Goal: Transaction & Acquisition: Purchase product/service

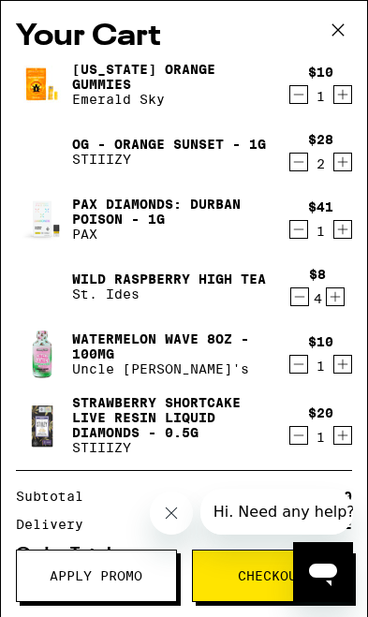
click at [179, 517] on icon "Close message from company" at bounding box center [171, 513] width 17 height 17
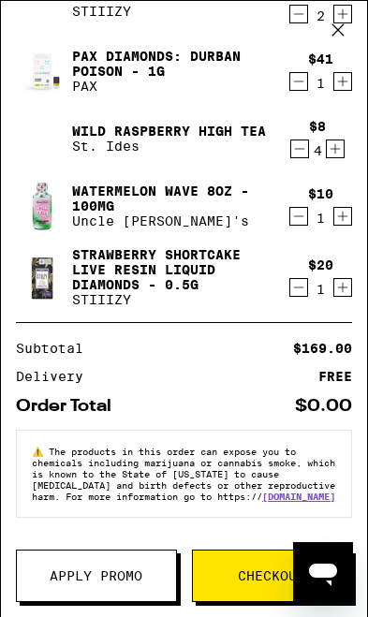
scroll to position [186, 0]
click at [251, 586] on button "Checkout" at bounding box center [272, 576] width 161 height 52
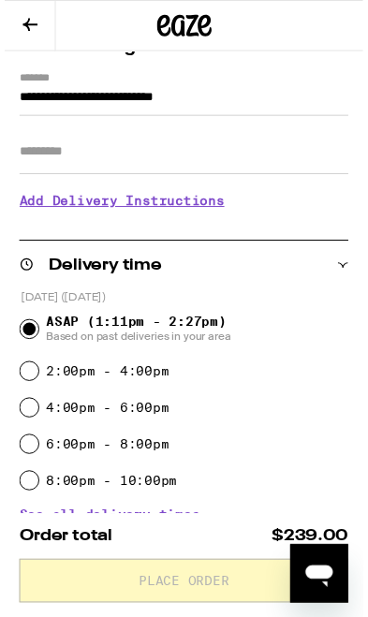
scroll to position [214, 0]
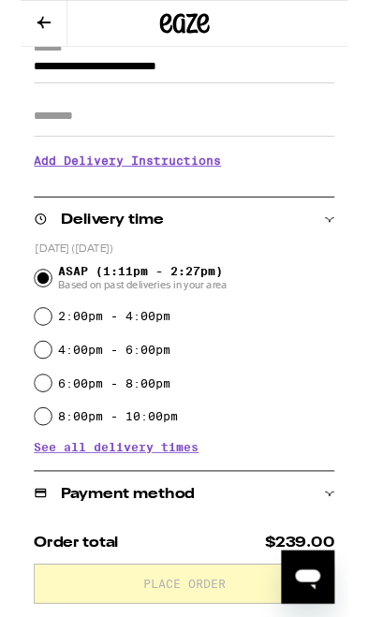
click at [19, 16] on icon at bounding box center [26, 25] width 22 height 22
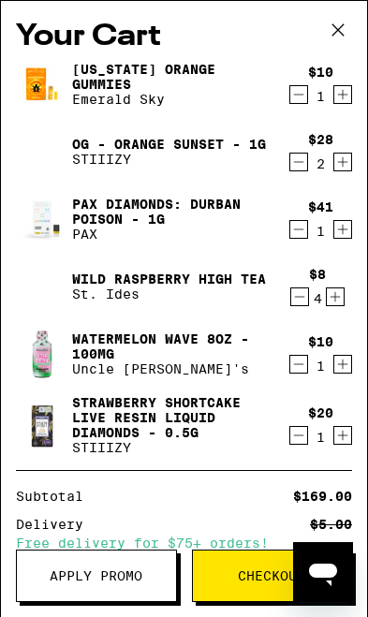
click at [237, 574] on span "Checkout" at bounding box center [272, 576] width 159 height 13
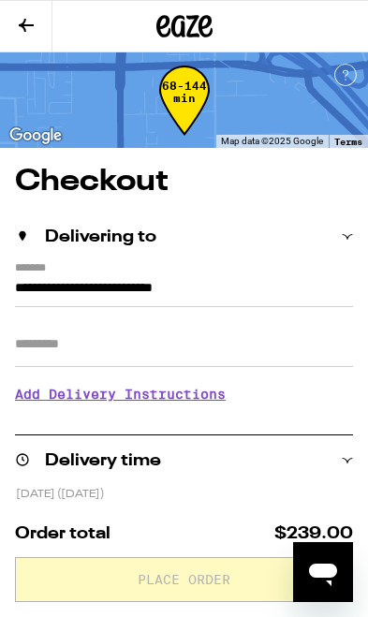
click at [18, 21] on icon at bounding box center [26, 25] width 22 height 22
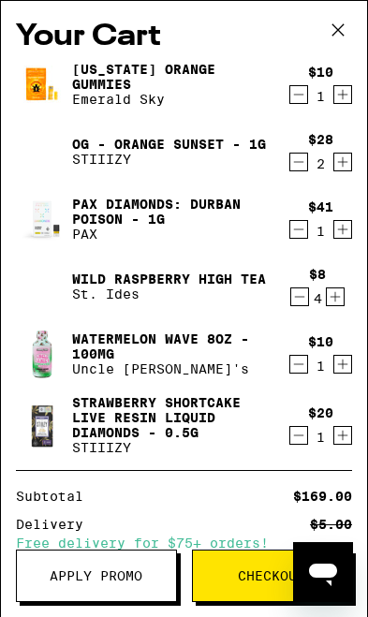
click at [64, 570] on span "Apply Promo" at bounding box center [96, 576] width 93 height 13
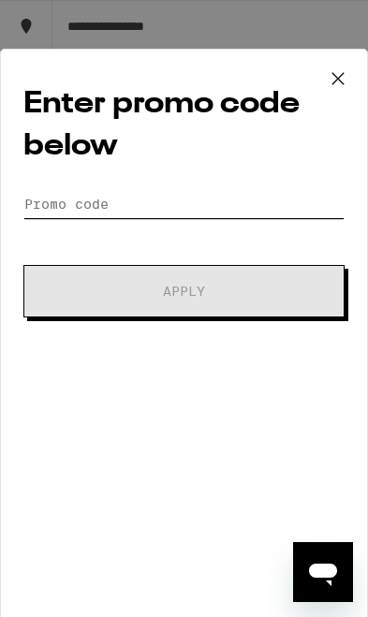
click at [49, 197] on input "Promo Code" at bounding box center [183, 204] width 321 height 28
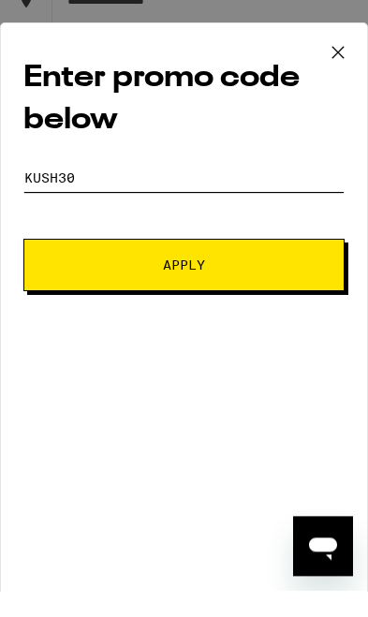
type input "Kush30"
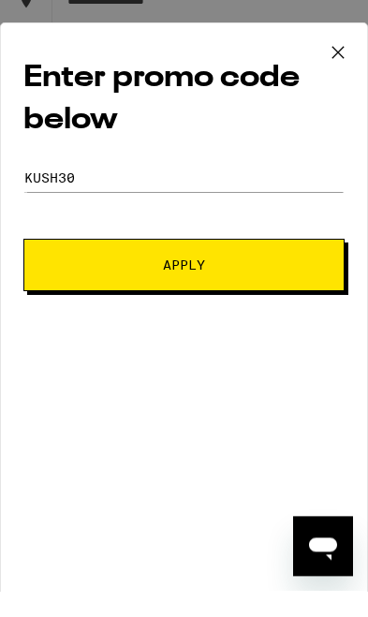
click at [51, 273] on button "Apply" at bounding box center [183, 291] width 321 height 52
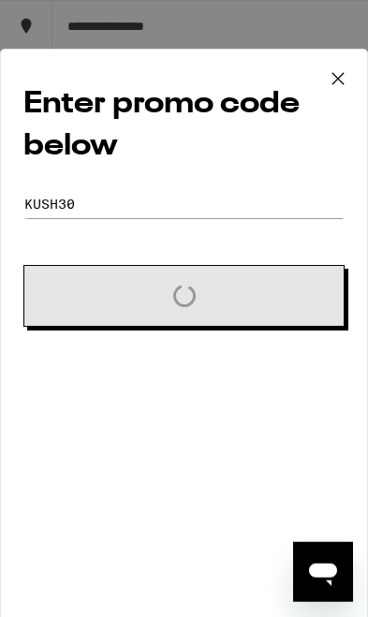
scroll to position [26, 0]
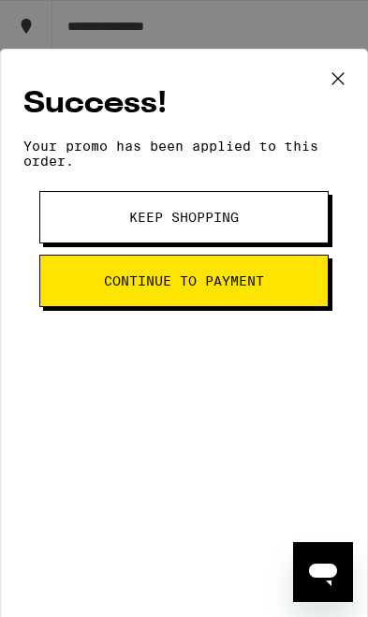
click at [81, 303] on button "Continue to payment" at bounding box center [184, 281] width 290 height 52
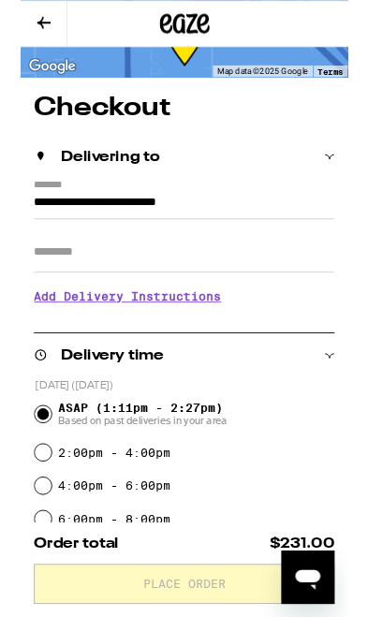
click at [67, 337] on h3 "Add Delivery Instructions" at bounding box center [184, 333] width 338 height 43
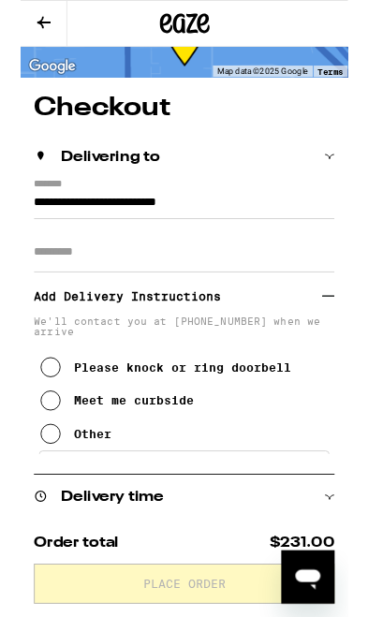
click at [40, 457] on icon at bounding box center [33, 450] width 22 height 22
click at [39, 284] on input "Apt/Suite" at bounding box center [184, 283] width 338 height 45
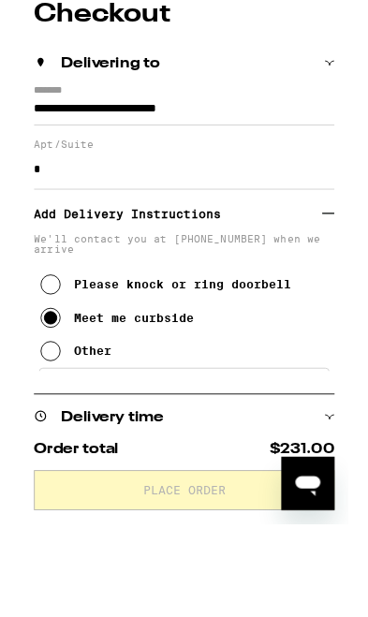
type input "*"
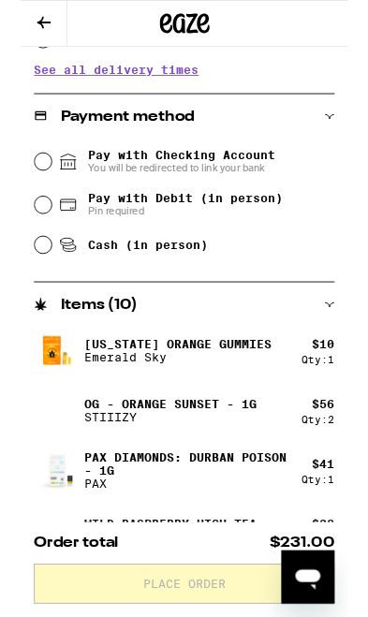
scroll to position [817, 0]
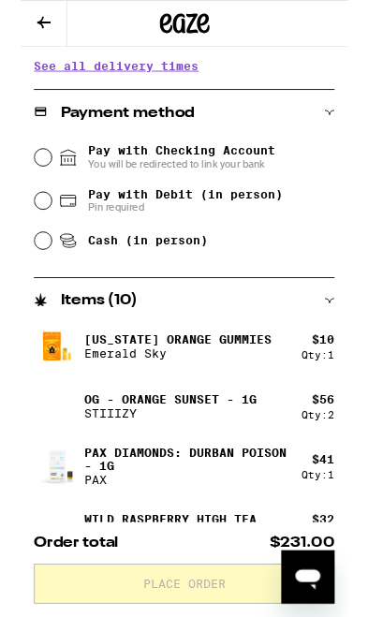
click at [32, 224] on input "Pay with Debit (in person) Pin required" at bounding box center [25, 225] width 19 height 19
radio input "true"
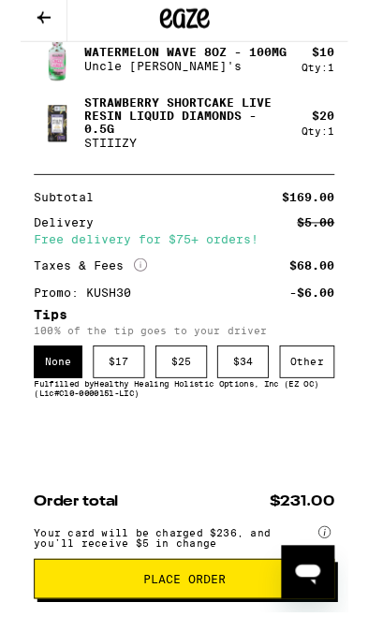
scroll to position [1431, 0]
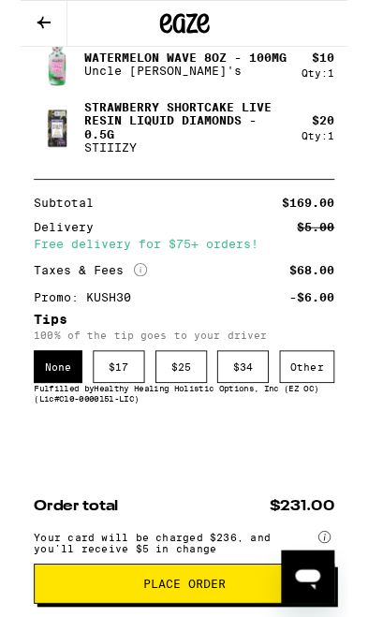
click at [183, 394] on div "$ 25" at bounding box center [181, 412] width 58 height 37
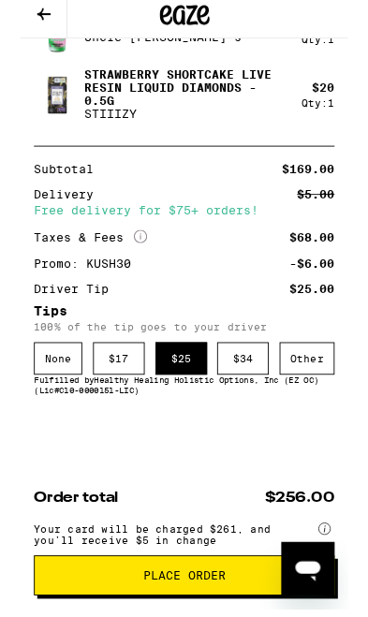
scroll to position [1459, 0]
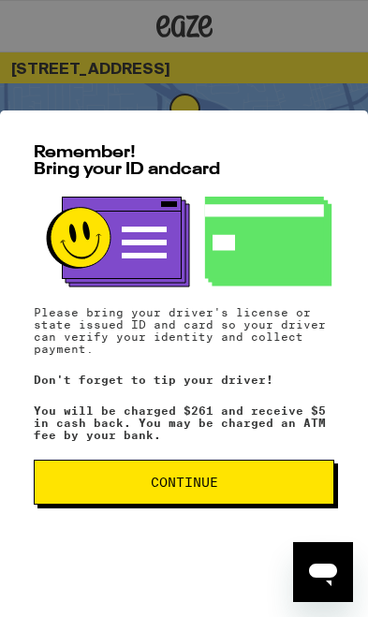
click at [246, 485] on span "Continue" at bounding box center [184, 482] width 269 height 13
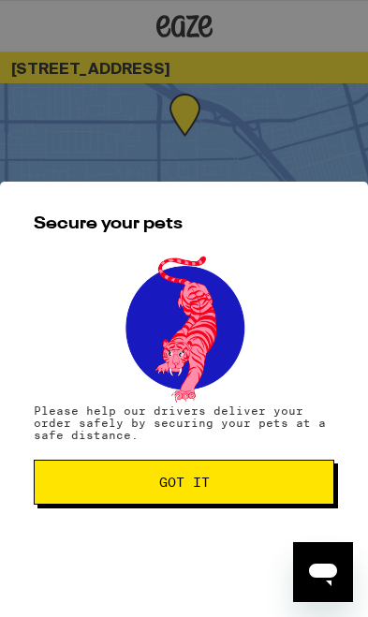
click at [243, 483] on span "Got it" at bounding box center [184, 482] width 269 height 13
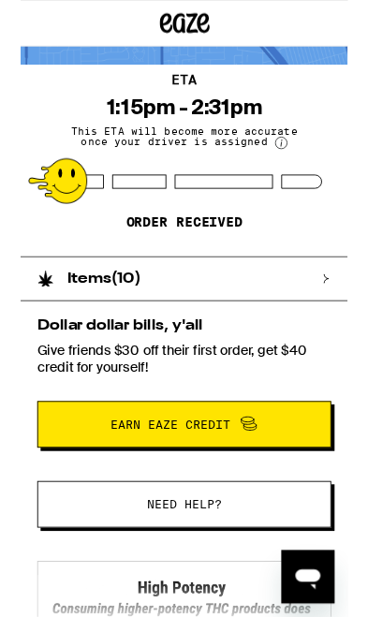
click at [351, 314] on div "Items ( 10 )" at bounding box center [184, 314] width 368 height 50
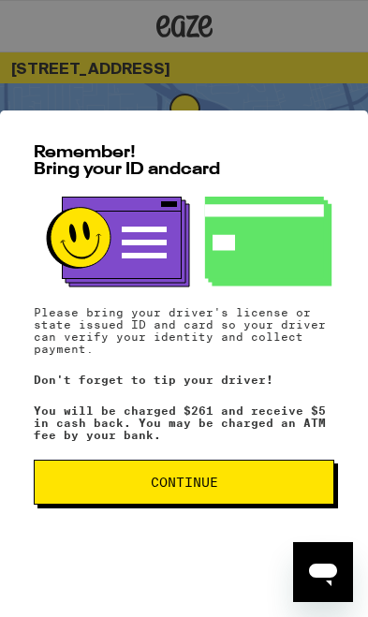
click at [252, 502] on button "Continue" at bounding box center [184, 482] width 301 height 45
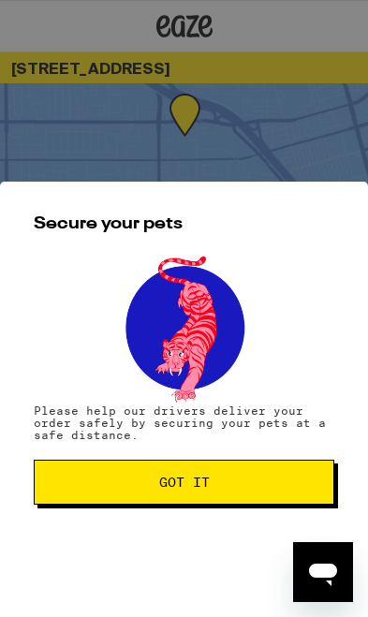
click at [259, 486] on span "Got it" at bounding box center [184, 482] width 269 height 13
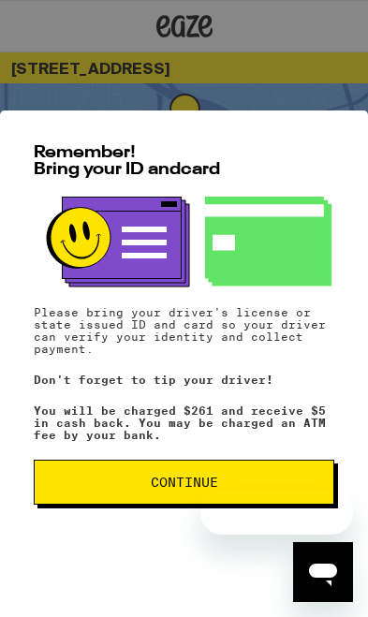
click at [259, 471] on button "Continue" at bounding box center [184, 482] width 301 height 45
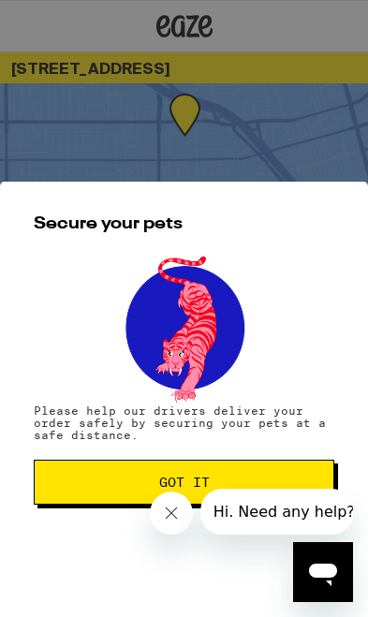
click at [254, 489] on button "Hi. Need any help?" at bounding box center [285, 511] width 168 height 47
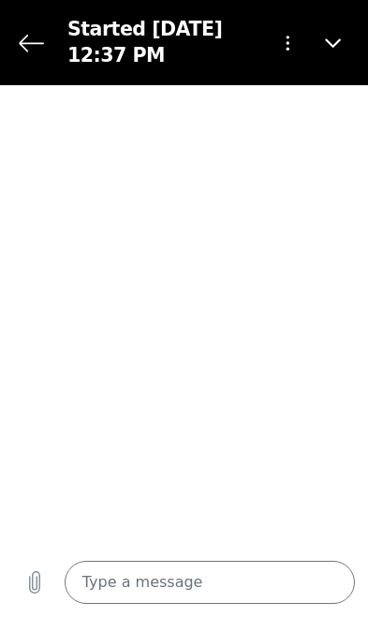
type textarea "x"
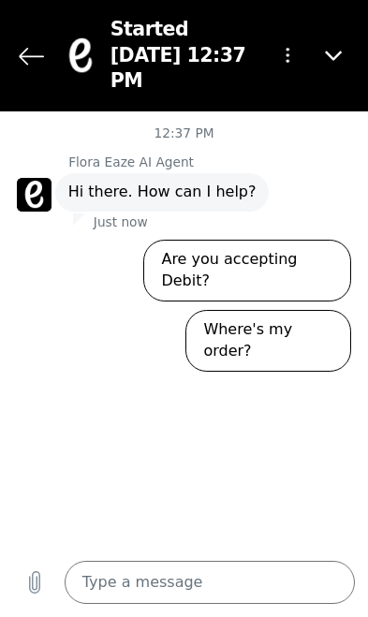
click at [27, 37] on button "Back to the conversation list" at bounding box center [31, 55] width 37 height 37
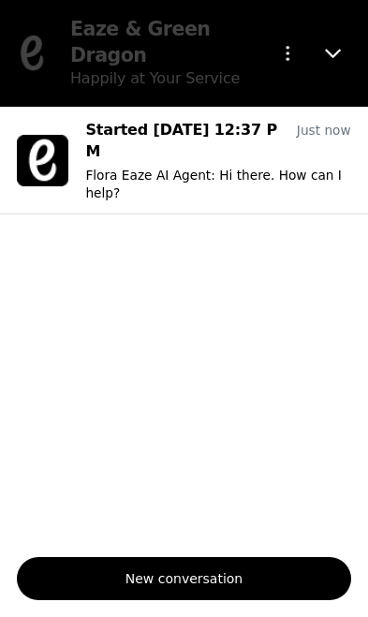
click at [355, 55] on button "Close" at bounding box center [334, 53] width 43 height 43
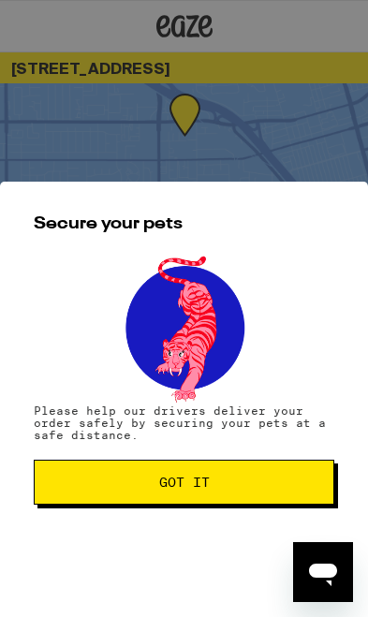
click at [215, 477] on span "Got it" at bounding box center [184, 482] width 269 height 13
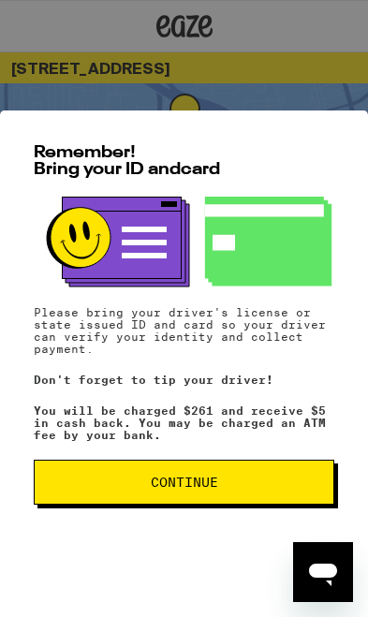
click at [67, 482] on span "Continue" at bounding box center [184, 482] width 269 height 13
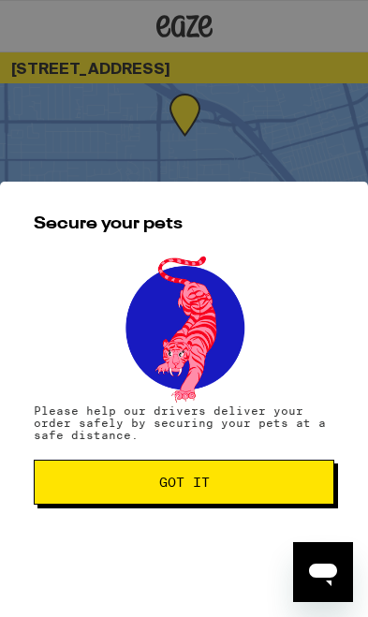
click at [115, 479] on span "Got it" at bounding box center [184, 482] width 269 height 13
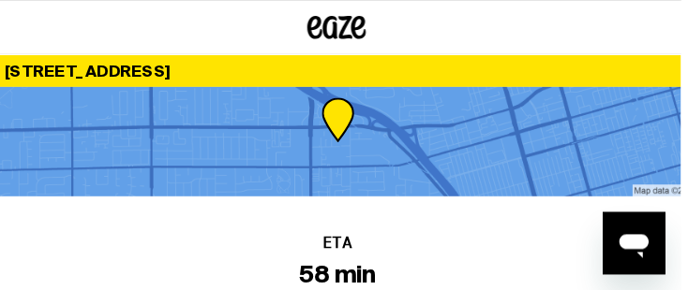
click at [367, 32] on div at bounding box center [329, 26] width 659 height 52
click at [367, 166] on div at bounding box center [329, 135] width 659 height 105
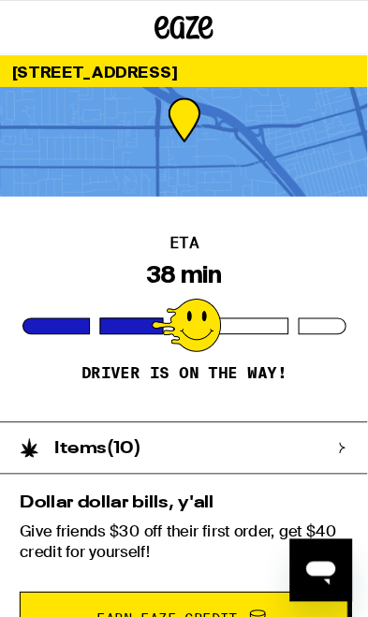
click at [268, 70] on div "[STREET_ADDRESS]" at bounding box center [176, 67] width 352 height 31
click at [272, 56] on div "[STREET_ADDRESS]" at bounding box center [176, 67] width 352 height 31
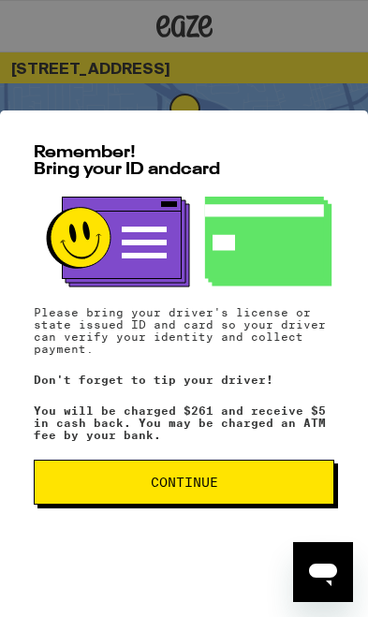
click at [216, 482] on span "Continue" at bounding box center [184, 482] width 67 height 13
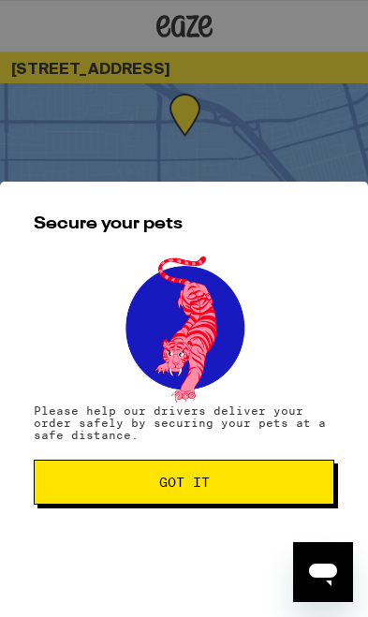
click at [219, 482] on span "Got it" at bounding box center [184, 482] width 269 height 13
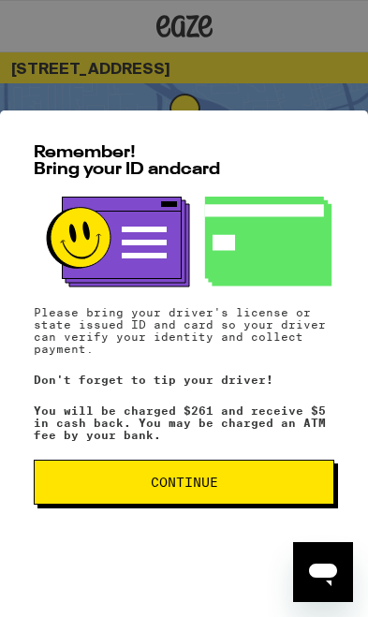
click at [230, 481] on span "Continue" at bounding box center [184, 482] width 269 height 13
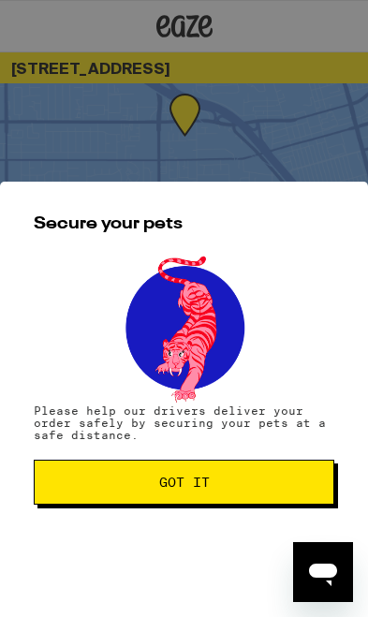
click at [283, 481] on span "Got it" at bounding box center [184, 482] width 269 height 13
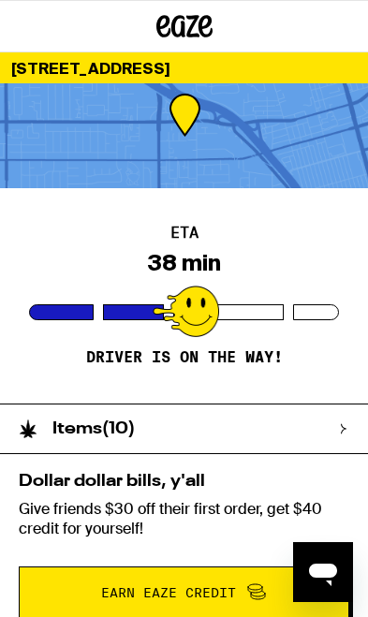
click at [324, 419] on div "Items ( 10 )" at bounding box center [175, 429] width 350 height 49
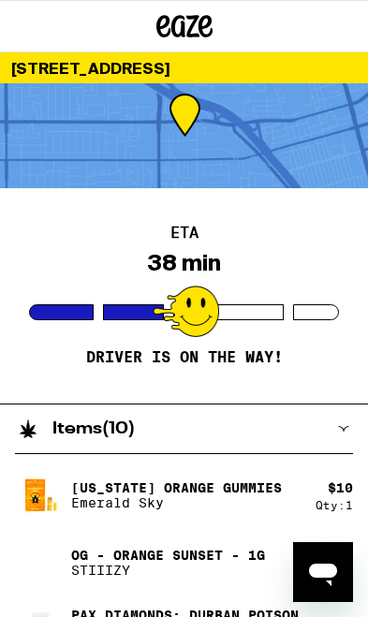
click at [280, 71] on div "[STREET_ADDRESS]" at bounding box center [184, 67] width 368 height 31
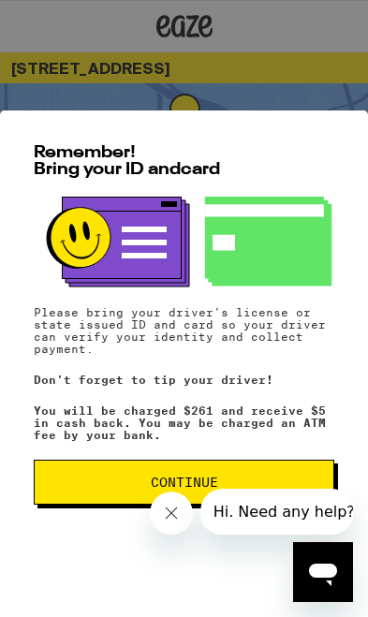
click at [234, 481] on span "Continue" at bounding box center [184, 482] width 269 height 13
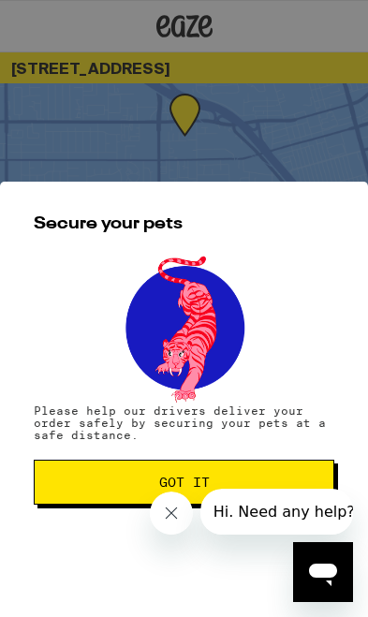
click at [179, 513] on icon "Close message from company" at bounding box center [171, 513] width 17 height 17
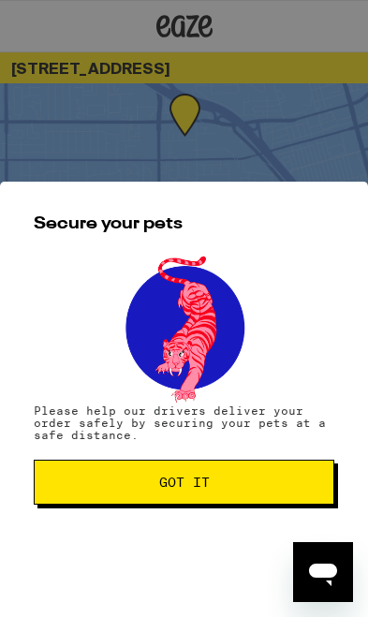
click at [210, 489] on button "Got it" at bounding box center [184, 482] width 301 height 45
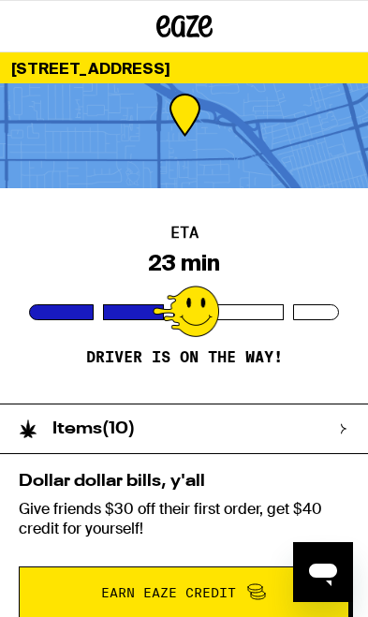
click at [329, 436] on div "Items ( 10 )" at bounding box center [175, 429] width 350 height 49
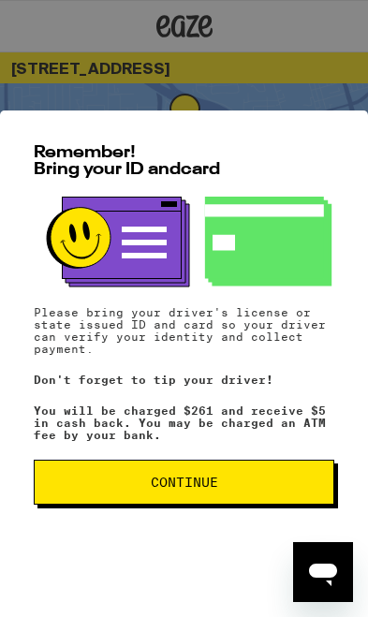
click at [86, 477] on span "Continue" at bounding box center [184, 482] width 269 height 13
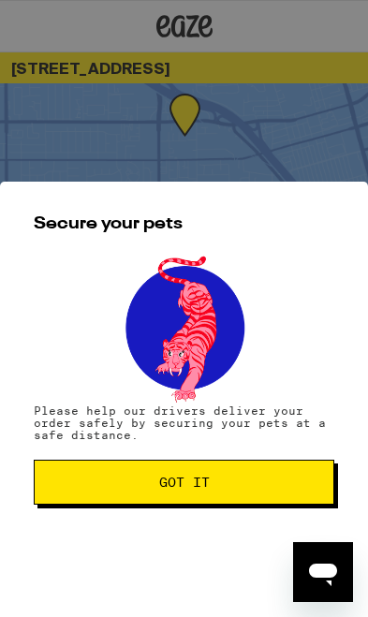
click at [112, 484] on span "Got it" at bounding box center [184, 482] width 269 height 13
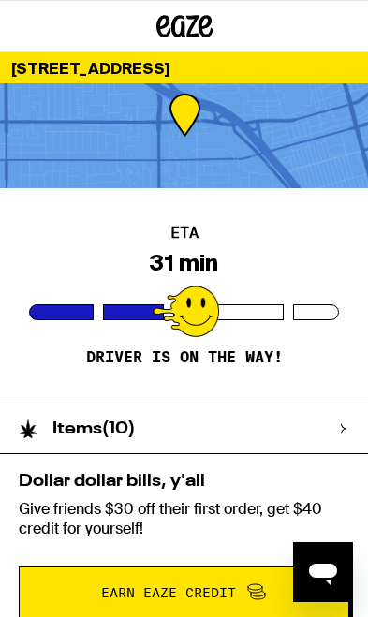
click at [340, 430] on icon at bounding box center [343, 429] width 11 height 11
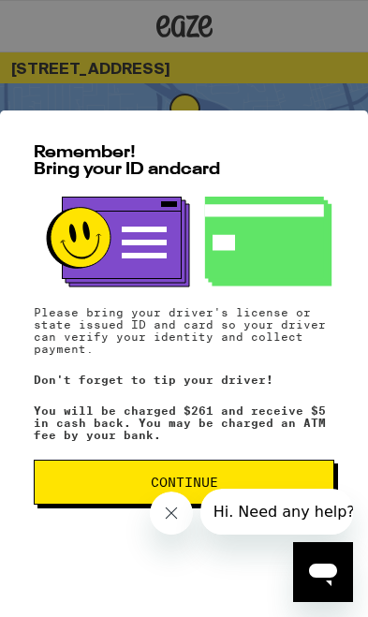
click at [170, 520] on icon "Close message from company" at bounding box center [171, 513] width 17 height 17
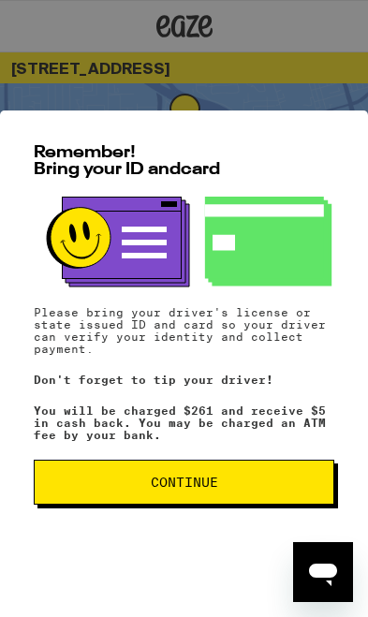
click at [81, 489] on button "Continue" at bounding box center [184, 482] width 301 height 45
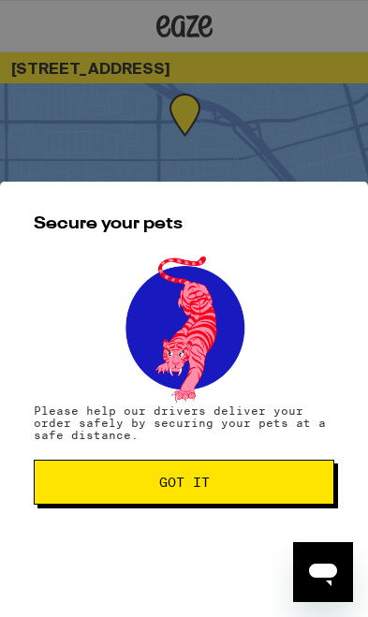
click at [103, 479] on span "Got it" at bounding box center [184, 482] width 269 height 13
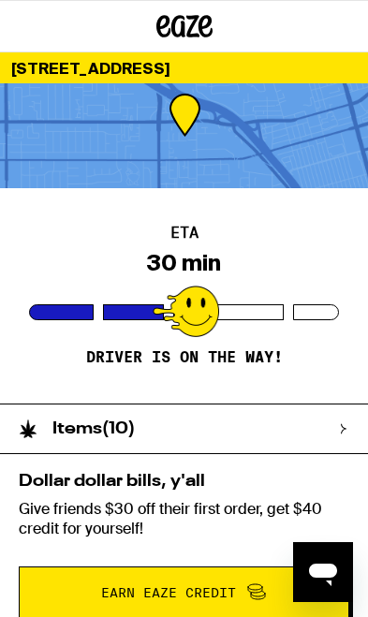
click at [316, 429] on div "Items ( 10 )" at bounding box center [175, 429] width 350 height 49
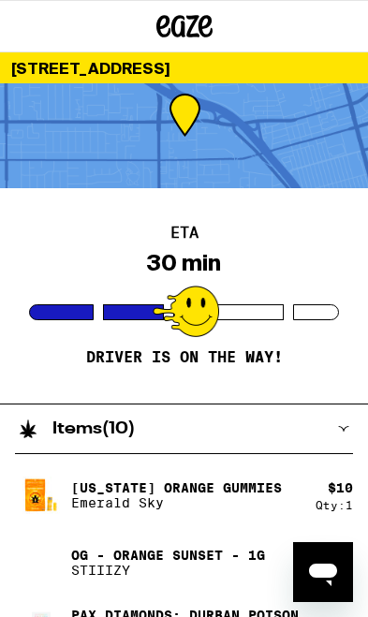
click at [39, 352] on div "ETA 30 min Driver is on the way!" at bounding box center [184, 296] width 368 height 216
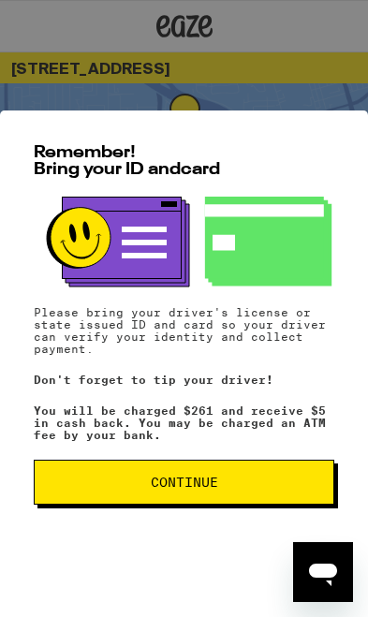
click at [63, 487] on span "Continue" at bounding box center [184, 482] width 269 height 13
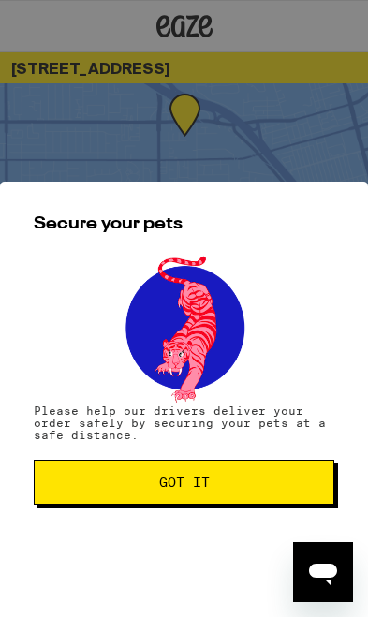
click at [63, 484] on span "Got it" at bounding box center [184, 482] width 269 height 13
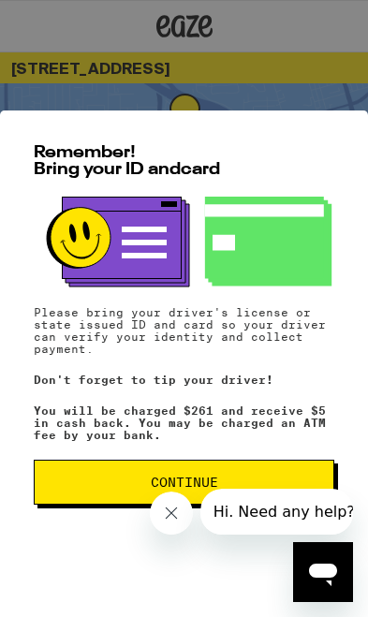
click at [66, 492] on button "Continue" at bounding box center [184, 482] width 301 height 45
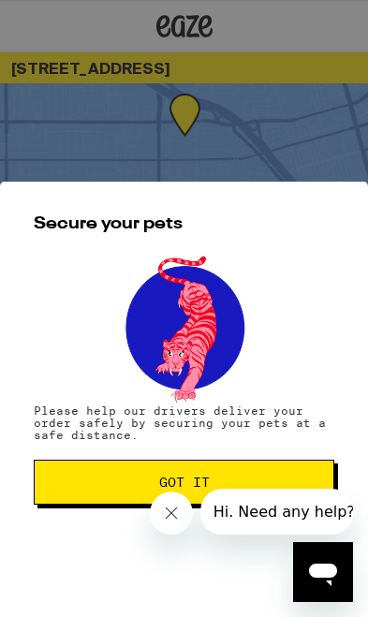
click at [59, 478] on span "Got it" at bounding box center [184, 482] width 269 height 13
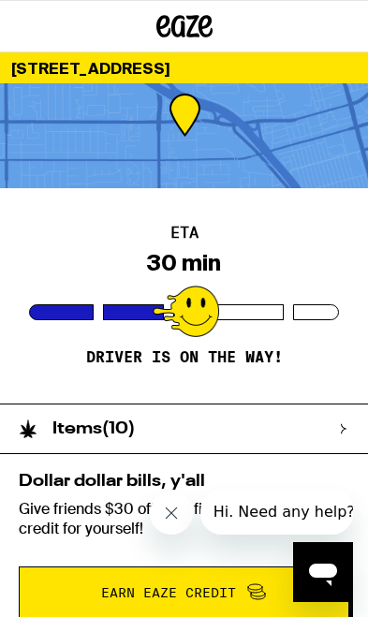
click at [171, 523] on button "Close message from company" at bounding box center [171, 513] width 43 height 43
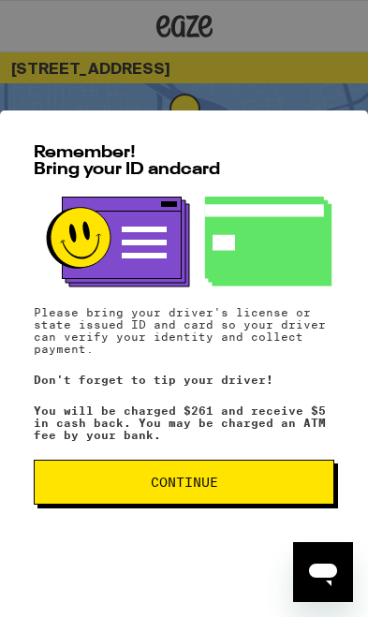
click at [66, 481] on span "Continue" at bounding box center [184, 482] width 269 height 13
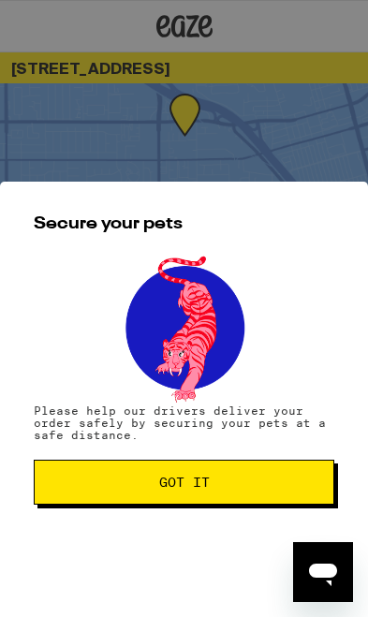
click at [67, 483] on span "Got it" at bounding box center [184, 482] width 269 height 13
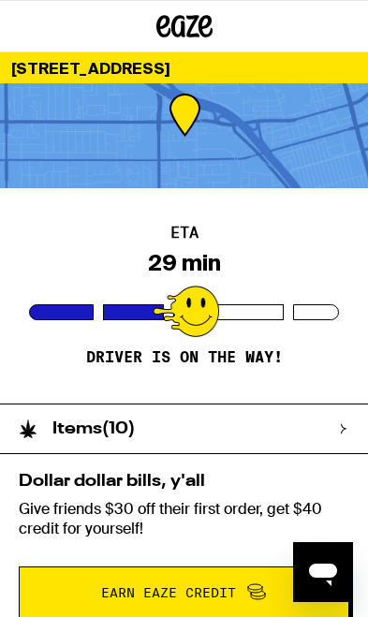
click at [334, 424] on div "Items ( 10 )" at bounding box center [175, 429] width 350 height 49
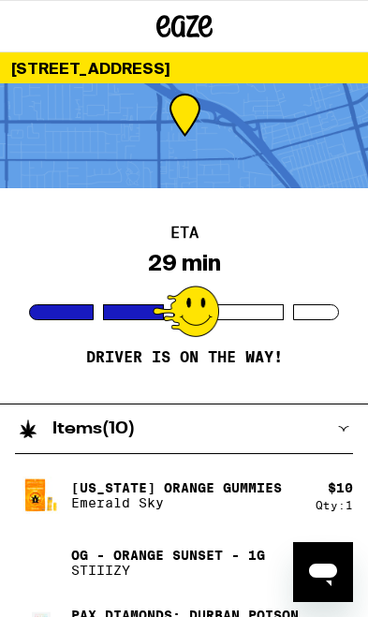
click at [351, 423] on div "Items ( 10 )" at bounding box center [184, 429] width 368 height 50
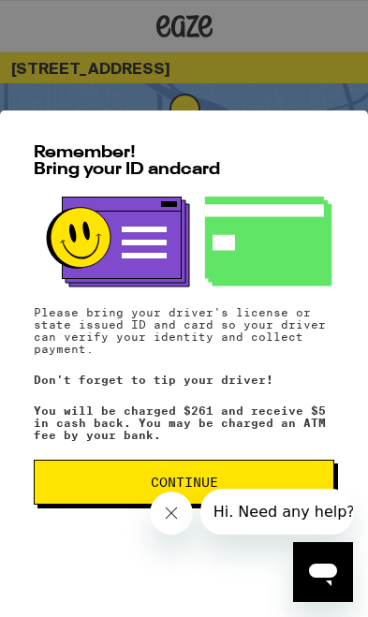
click at [185, 523] on button "Close message from company" at bounding box center [171, 513] width 43 height 43
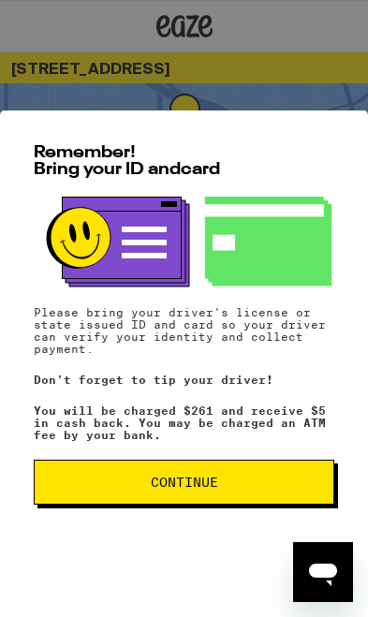
click at [64, 491] on button "Continue" at bounding box center [184, 482] width 301 height 45
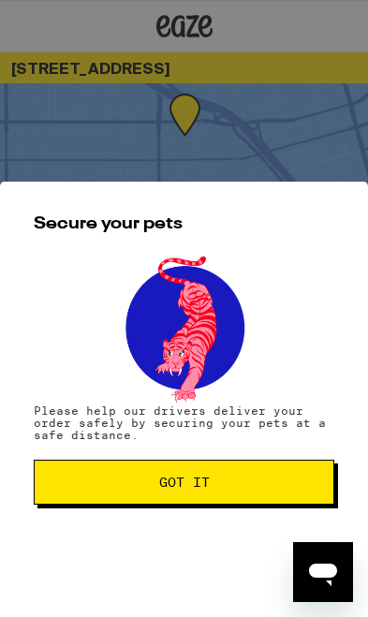
click at [67, 488] on span "Got it" at bounding box center [184, 482] width 269 height 13
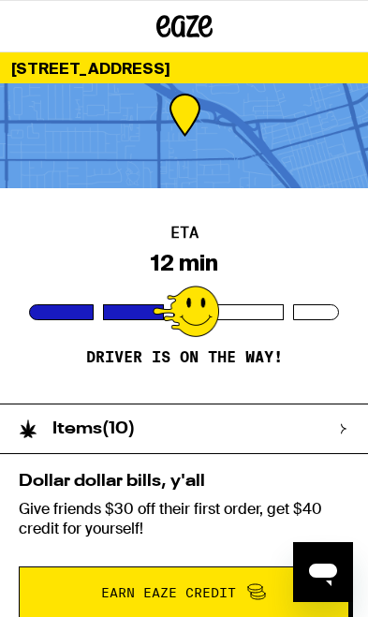
click at [337, 435] on div "Items ( 10 )" at bounding box center [175, 429] width 350 height 49
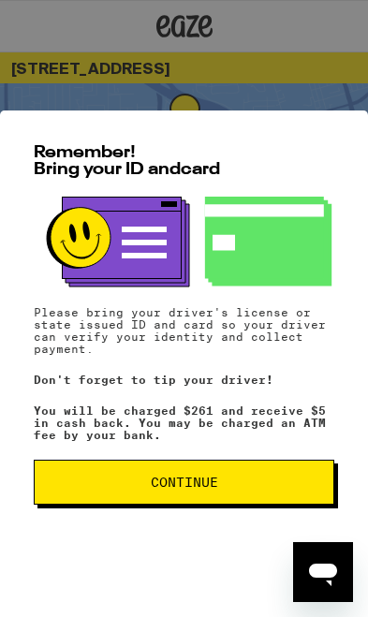
click at [246, 491] on button "Continue" at bounding box center [184, 482] width 301 height 45
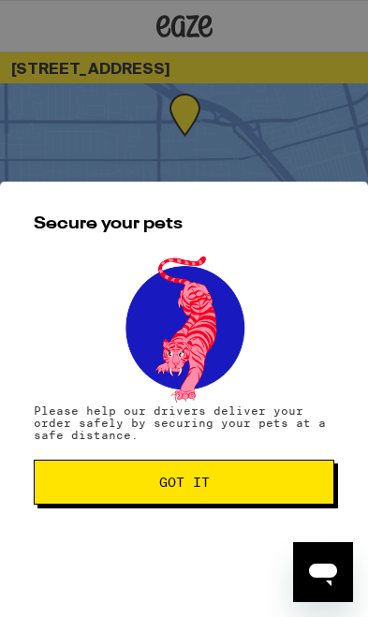
click at [149, 487] on span "Got it" at bounding box center [184, 482] width 269 height 13
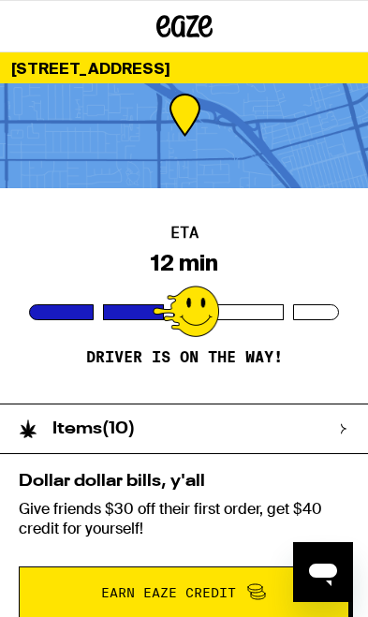
click at [259, 500] on p "Give friends $30 off their first order, get $40 credit for yourself!" at bounding box center [184, 518] width 331 height 39
click at [273, 64] on div "[STREET_ADDRESS]" at bounding box center [184, 67] width 368 height 31
click at [274, 70] on div "[STREET_ADDRESS]" at bounding box center [184, 67] width 368 height 31
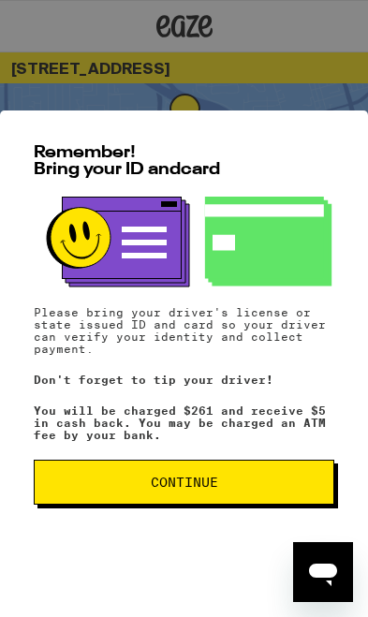
click at [67, 484] on span "Continue" at bounding box center [184, 482] width 269 height 13
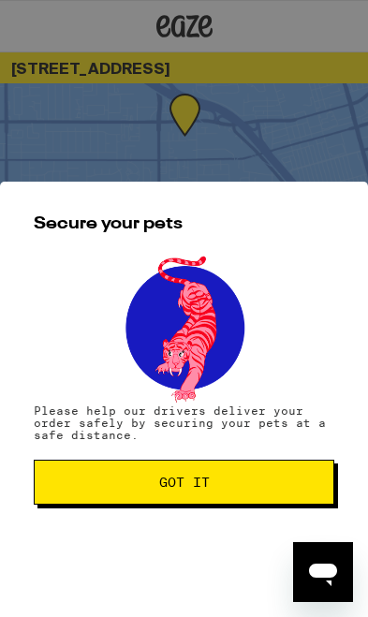
click at [77, 483] on span "Got it" at bounding box center [184, 482] width 269 height 13
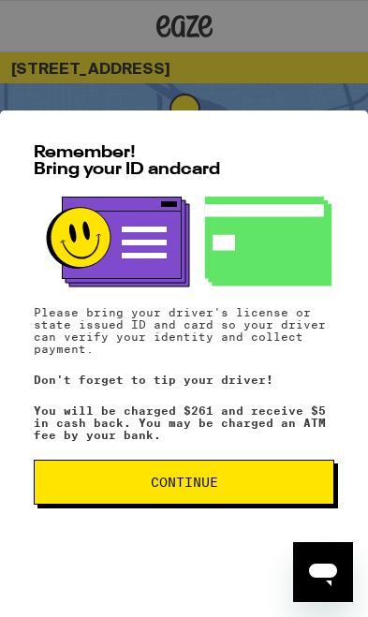
click at [147, 484] on span "Continue" at bounding box center [184, 482] width 269 height 13
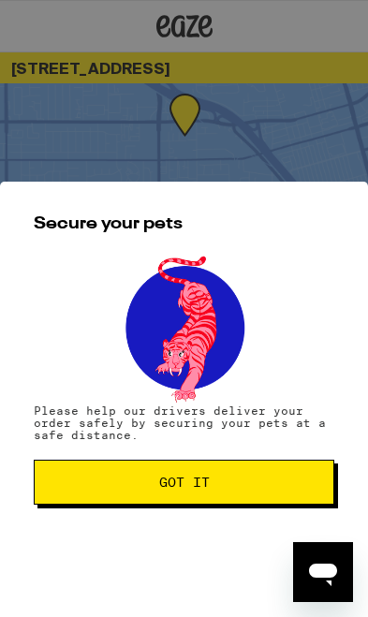
click at [147, 491] on button "Got it" at bounding box center [184, 482] width 301 height 45
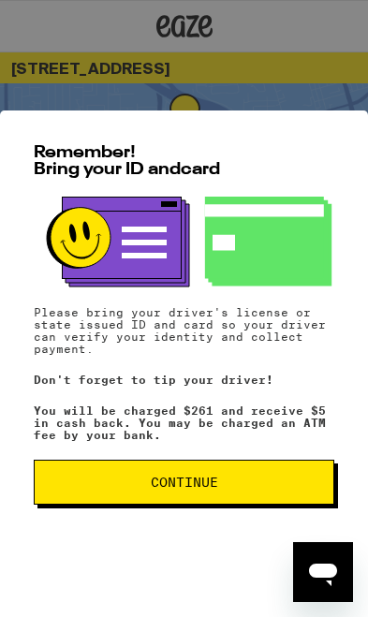
click at [111, 484] on span "Continue" at bounding box center [184, 482] width 269 height 13
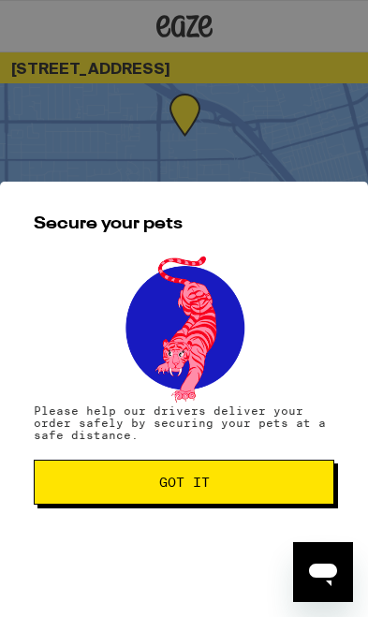
click at [156, 486] on span "Got it" at bounding box center [184, 482] width 269 height 13
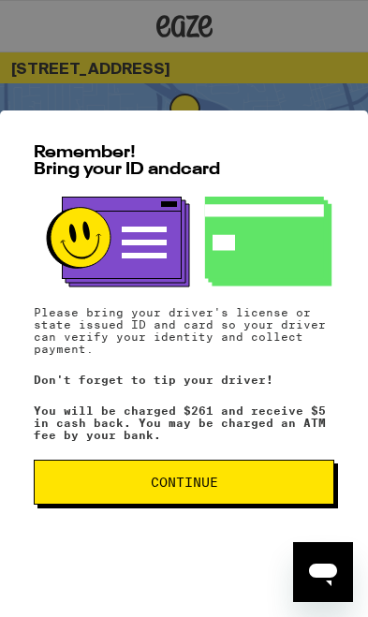
click at [75, 475] on button "Continue" at bounding box center [184, 482] width 301 height 45
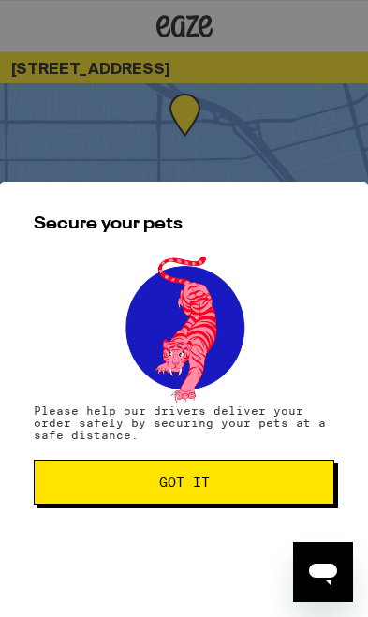
click at [106, 495] on button "Got it" at bounding box center [184, 482] width 301 height 45
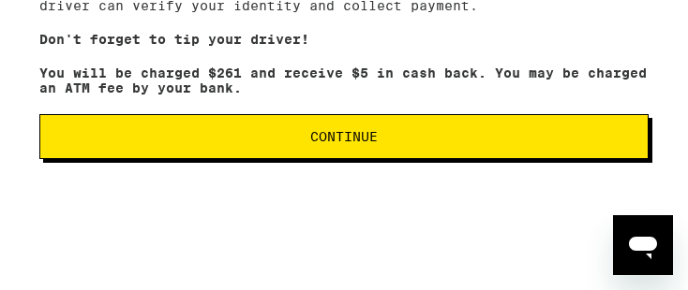
click at [188, 139] on span "Continue" at bounding box center [343, 136] width 577 height 13
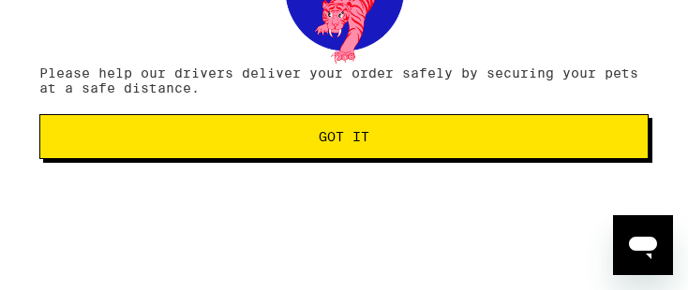
click at [168, 126] on button "Got it" at bounding box center [343, 136] width 609 height 45
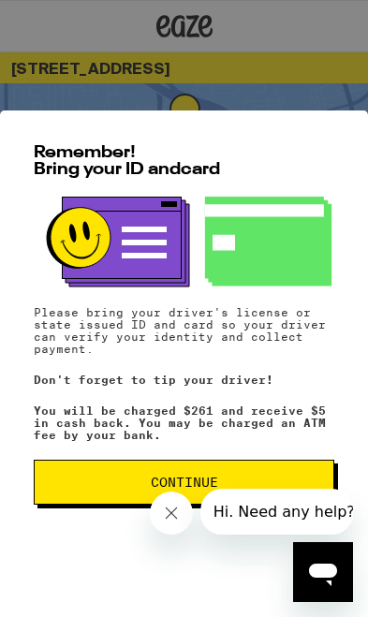
click at [68, 481] on span "Continue" at bounding box center [184, 482] width 269 height 13
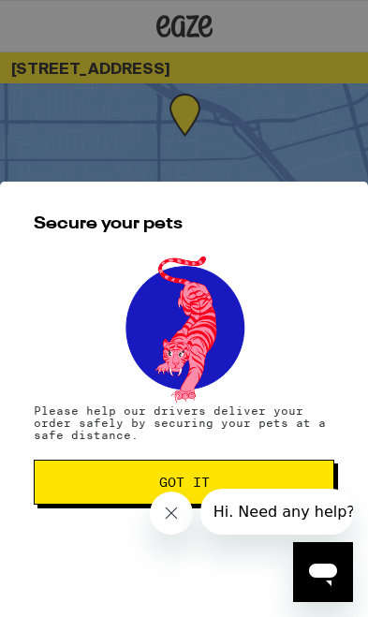
click at [67, 481] on span "Got it" at bounding box center [184, 482] width 269 height 13
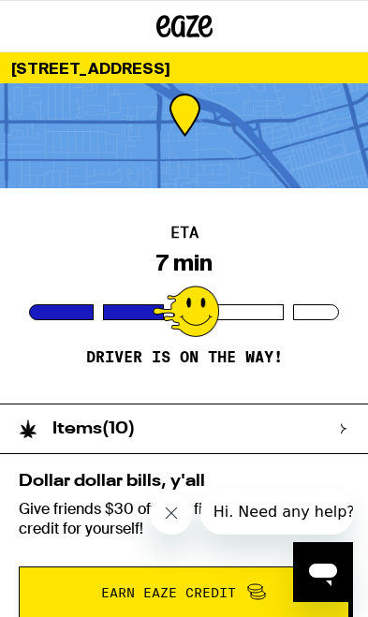
click at [179, 519] on icon "Close message from company" at bounding box center [171, 513] width 17 height 17
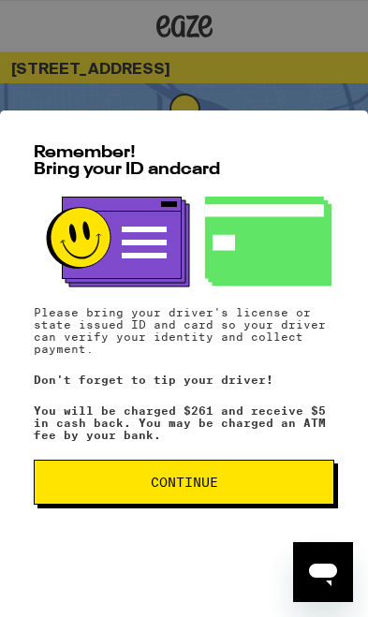
click at [95, 479] on span "Continue" at bounding box center [184, 482] width 269 height 13
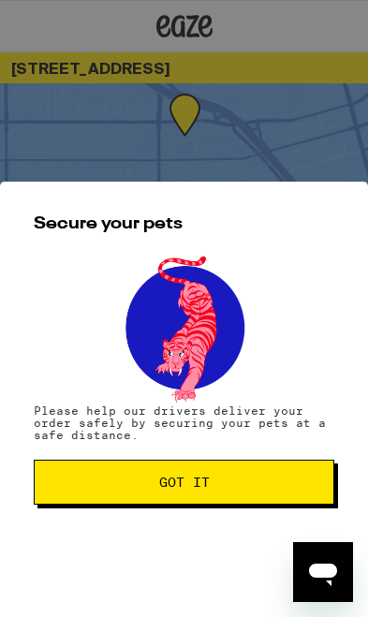
click at [94, 488] on span "Got it" at bounding box center [184, 482] width 269 height 13
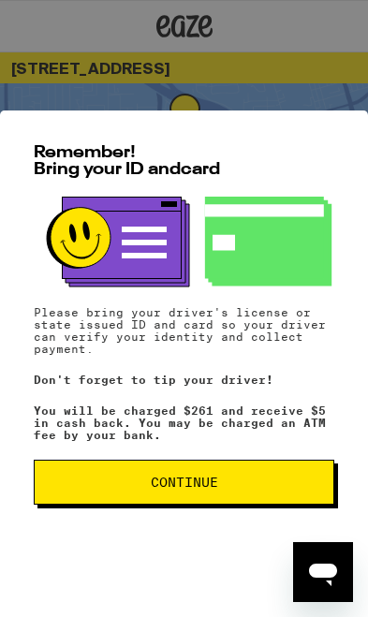
click at [94, 485] on span "Continue" at bounding box center [184, 482] width 269 height 13
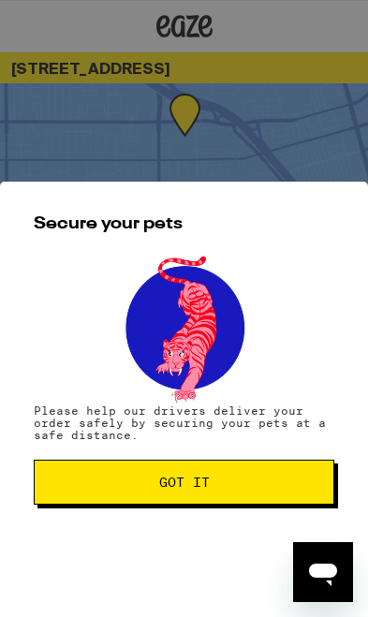
click at [71, 489] on button "Got it" at bounding box center [184, 482] width 301 height 45
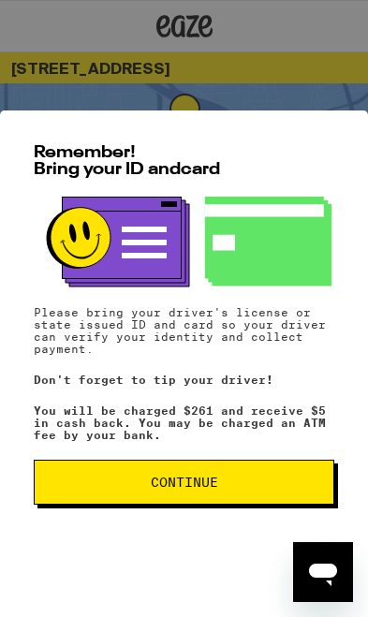
click at [98, 463] on button "Continue" at bounding box center [184, 482] width 301 height 45
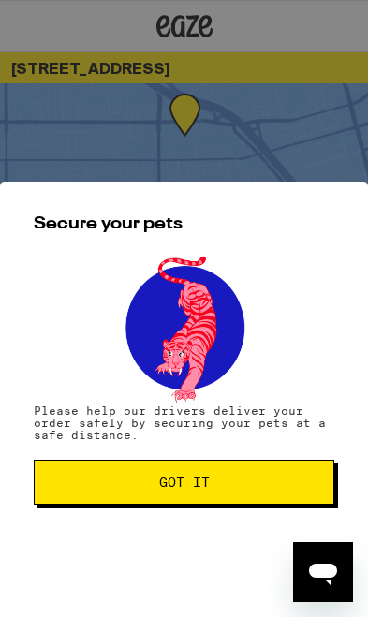
click at [76, 488] on span "Got it" at bounding box center [184, 482] width 269 height 13
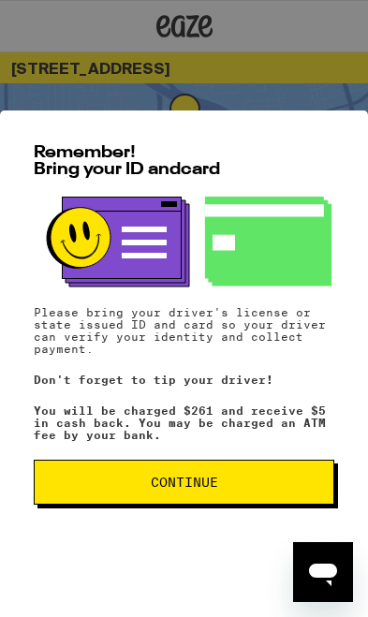
click at [99, 483] on span "Continue" at bounding box center [184, 482] width 269 height 13
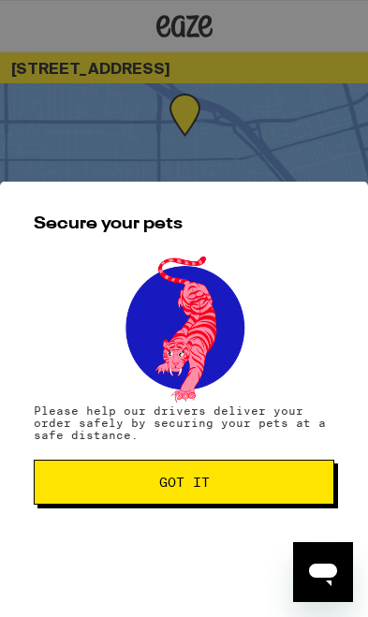
click at [104, 483] on span "Got it" at bounding box center [184, 482] width 269 height 13
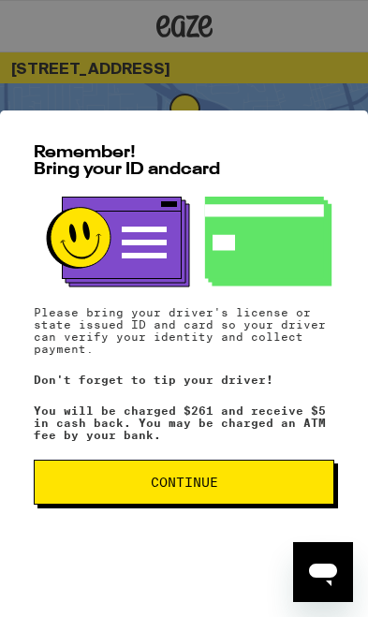
click at [94, 482] on span "Continue" at bounding box center [184, 482] width 269 height 13
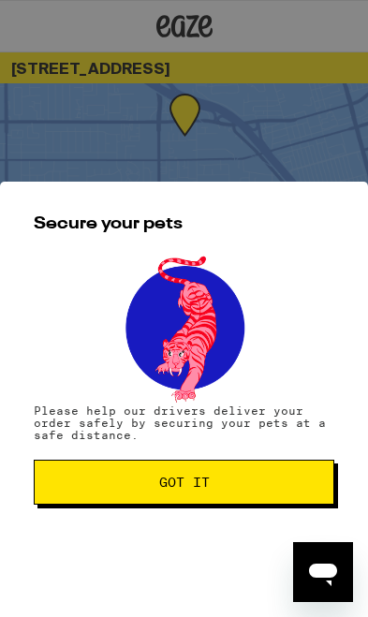
click at [71, 488] on span "Got it" at bounding box center [184, 482] width 269 height 13
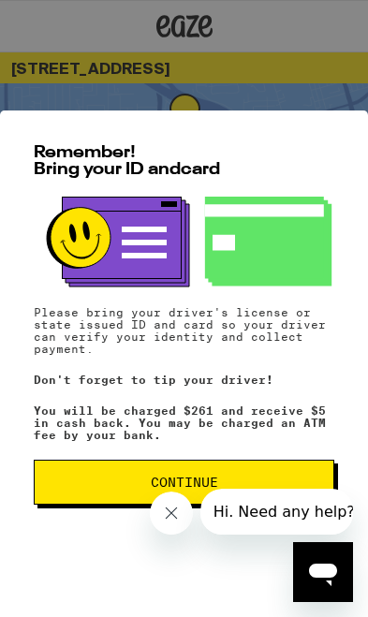
click at [52, 496] on button "Continue" at bounding box center [184, 482] width 301 height 45
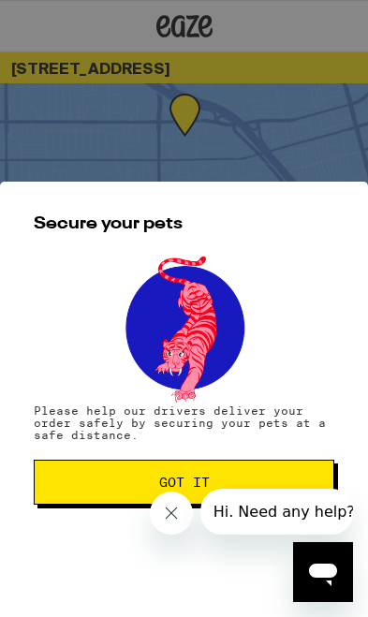
click at [78, 471] on button "Got it" at bounding box center [184, 482] width 301 height 45
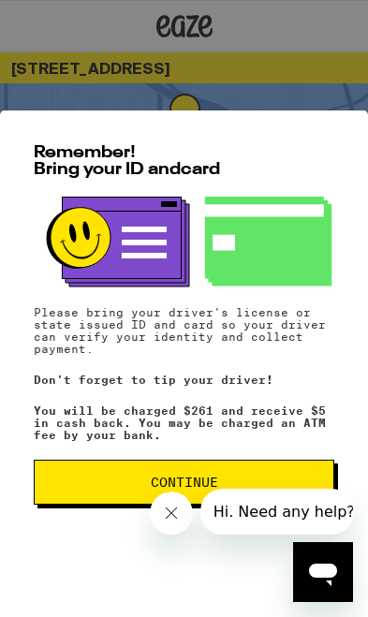
click at [77, 485] on span "Continue" at bounding box center [184, 482] width 269 height 13
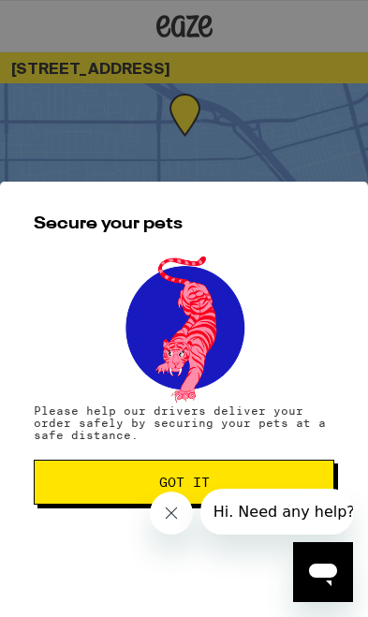
click at [75, 492] on button "Got it" at bounding box center [184, 482] width 301 height 45
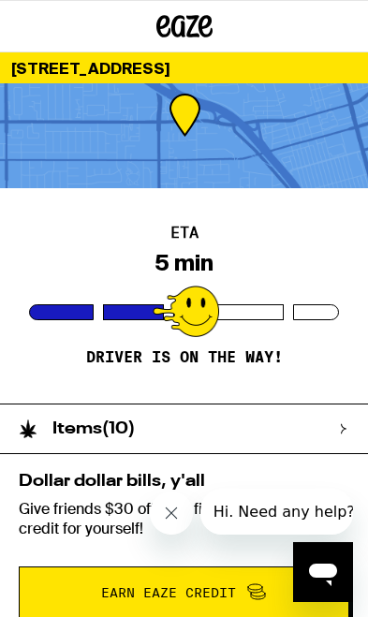
click at [163, 514] on icon "Close message from company" at bounding box center [171, 513] width 17 height 17
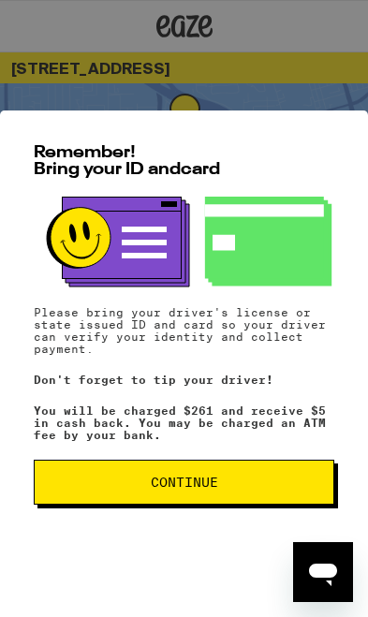
click at [84, 480] on span "Continue" at bounding box center [184, 482] width 269 height 13
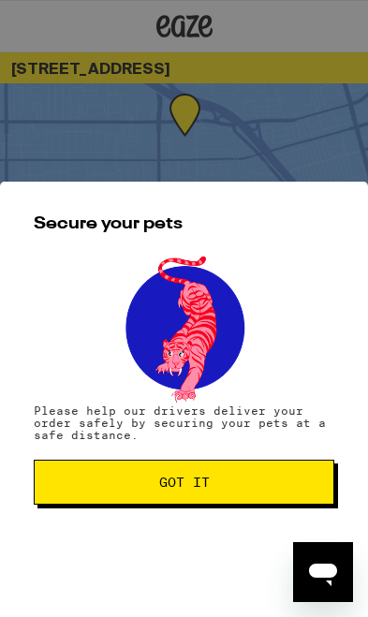
click at [66, 485] on span "Got it" at bounding box center [184, 482] width 269 height 13
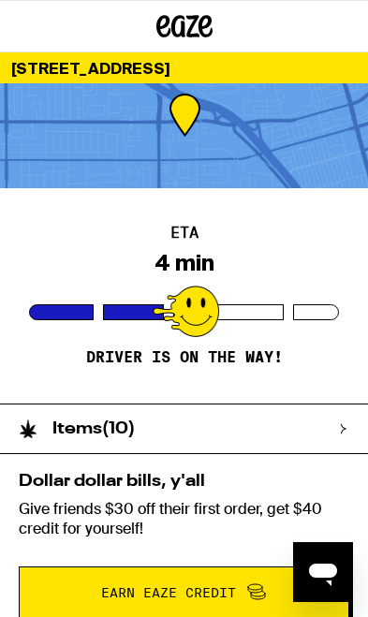
click at [8, 246] on div "ETA 4 min Driver is on the way!" at bounding box center [184, 296] width 368 height 216
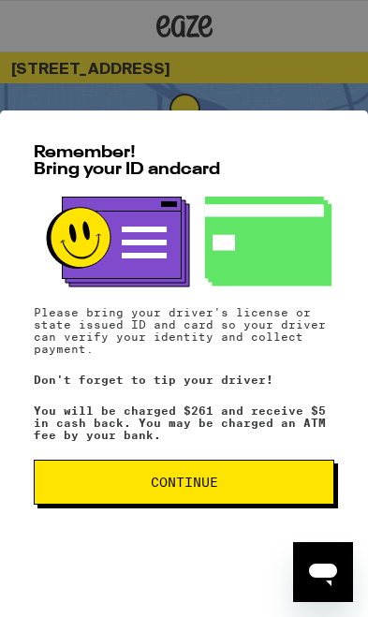
click at [67, 492] on button "Continue" at bounding box center [184, 482] width 301 height 45
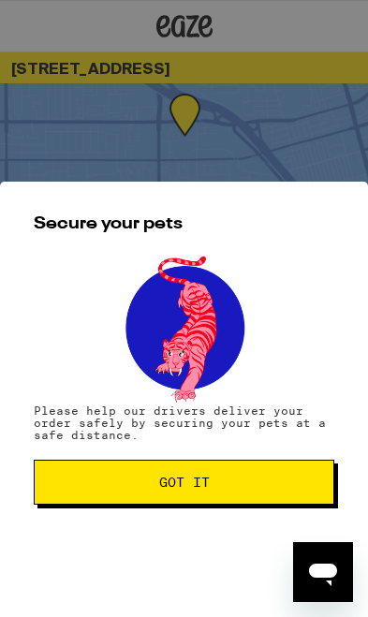
click at [98, 484] on span "Got it" at bounding box center [184, 482] width 269 height 13
